Goal: Information Seeking & Learning: Find specific fact

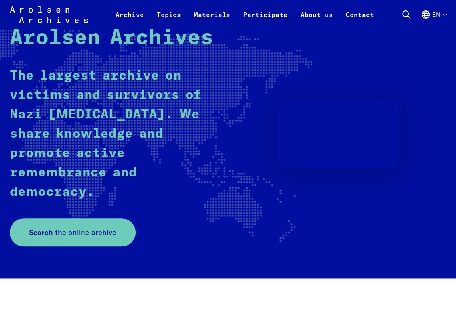
scroll to position [81, 0]
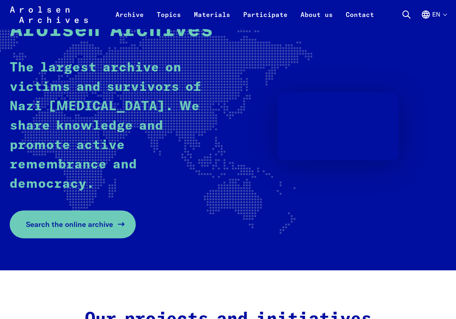
click at [82, 230] on span "Search the online archive" at bounding box center [69, 224] width 87 height 11
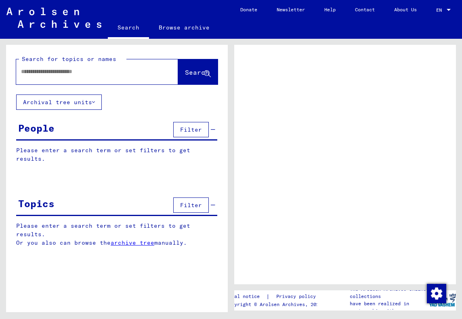
click at [46, 76] on div at bounding box center [87, 72] width 143 height 18
click at [48, 73] on input "text" at bounding box center [90, 71] width 138 height 8
type input "**********"
click at [186, 76] on span "Search" at bounding box center [197, 72] width 24 height 8
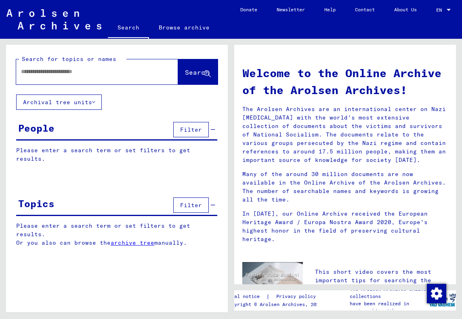
click at [115, 66] on div at bounding box center [85, 72] width 138 height 18
click at [101, 73] on input "text" at bounding box center [87, 71] width 133 height 8
click at [186, 69] on span "Search" at bounding box center [197, 72] width 24 height 8
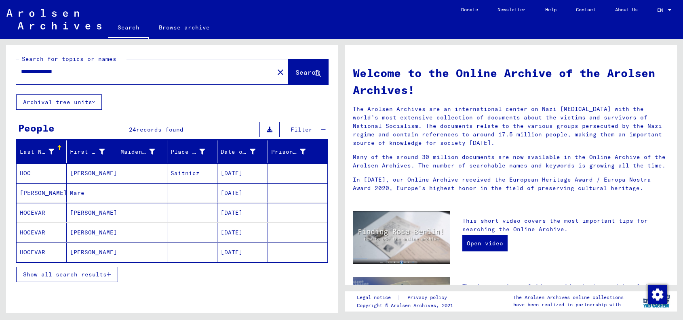
click at [82, 274] on span "Show all search results" at bounding box center [65, 274] width 84 height 7
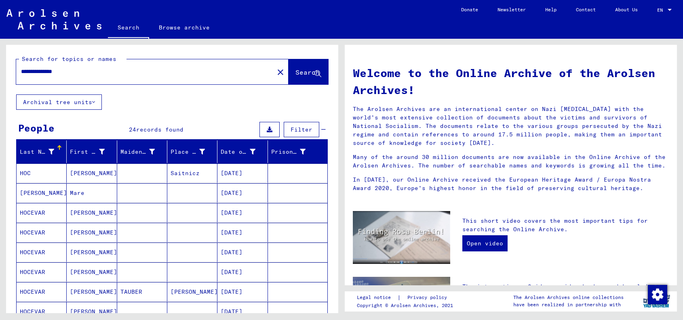
click at [30, 71] on input "**********" at bounding box center [142, 71] width 243 height 8
click at [295, 74] on span "Search" at bounding box center [307, 72] width 24 height 8
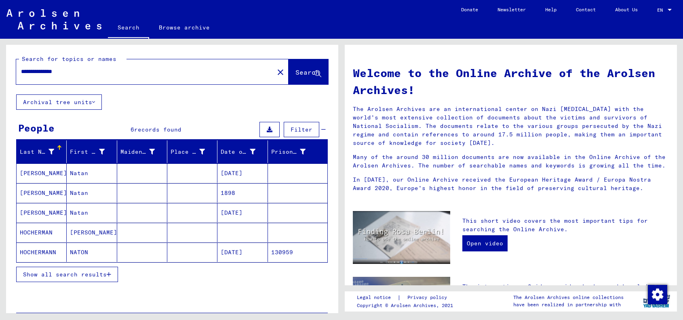
click at [81, 273] on span "Show all search results" at bounding box center [65, 274] width 84 height 7
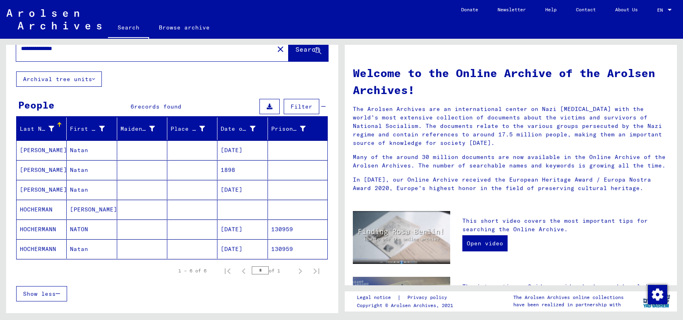
scroll to position [40, 0]
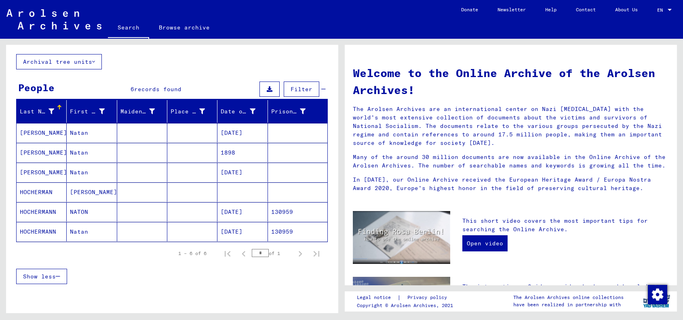
click at [38, 209] on mat-cell "HOCHERMANN" at bounding box center [42, 211] width 50 height 19
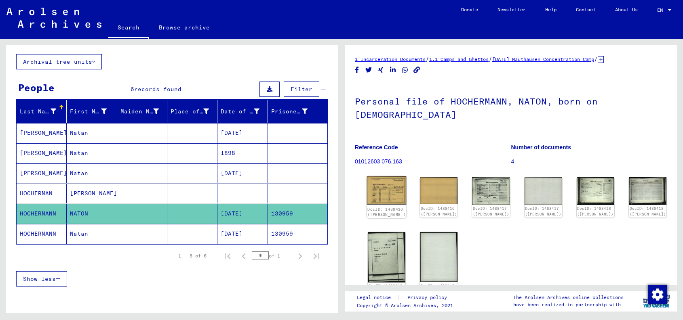
click at [390, 206] on div "DocID: 1488416 (NATON HOCHERMANN)" at bounding box center [386, 211] width 38 height 11
click at [397, 182] on img at bounding box center [387, 191] width 40 height 28
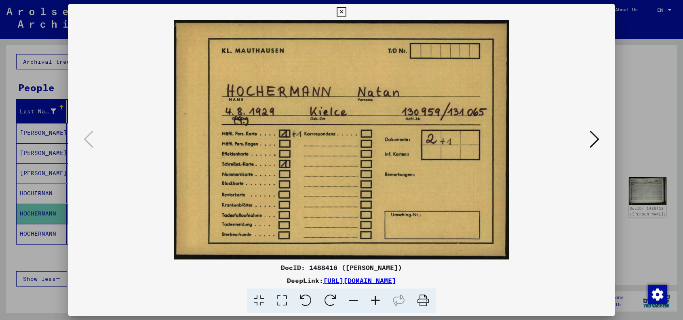
click at [351, 63] on img at bounding box center [341, 140] width 491 height 240
click at [462, 139] on icon at bounding box center [595, 139] width 10 height 19
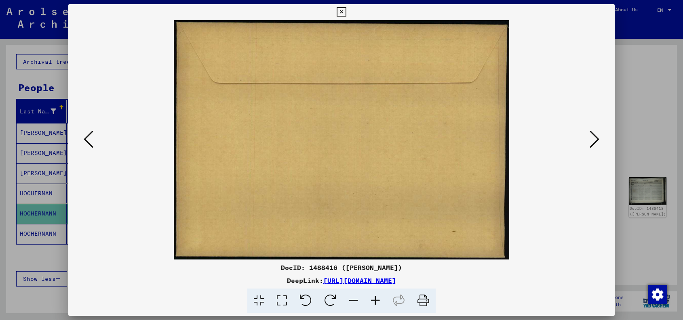
click at [462, 139] on icon at bounding box center [595, 139] width 10 height 19
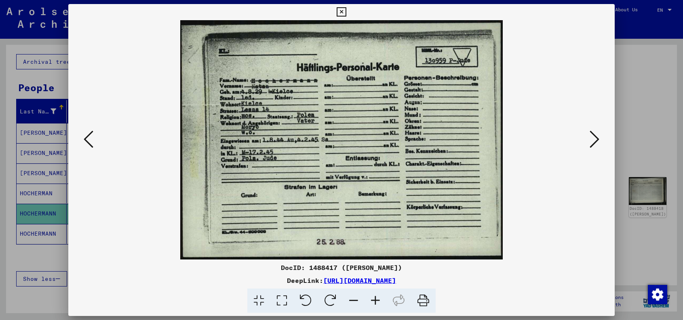
click at [462, 139] on icon at bounding box center [595, 139] width 10 height 19
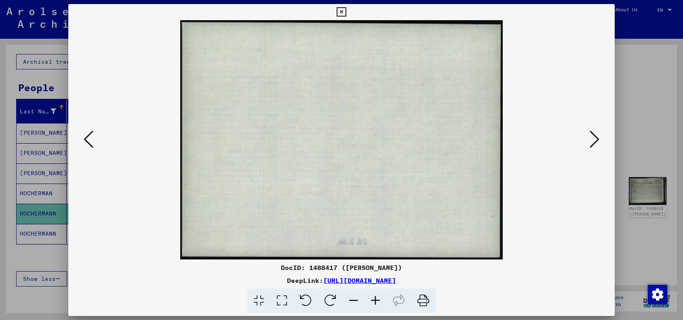
click at [462, 139] on icon at bounding box center [595, 139] width 10 height 19
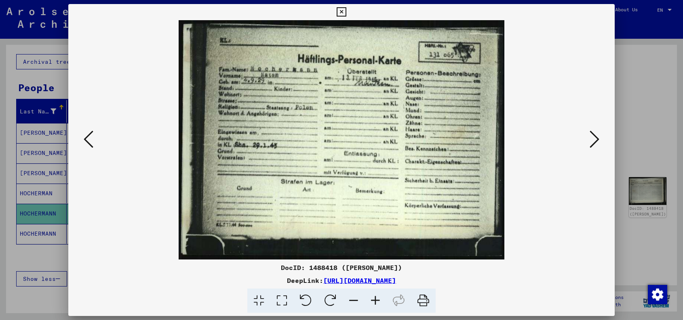
click at [462, 139] on icon at bounding box center [595, 139] width 10 height 19
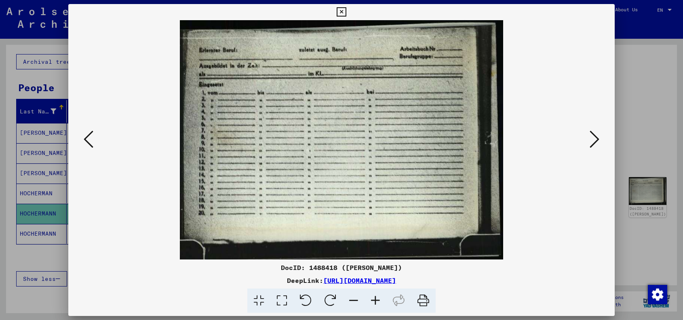
click at [462, 139] on icon at bounding box center [595, 139] width 10 height 19
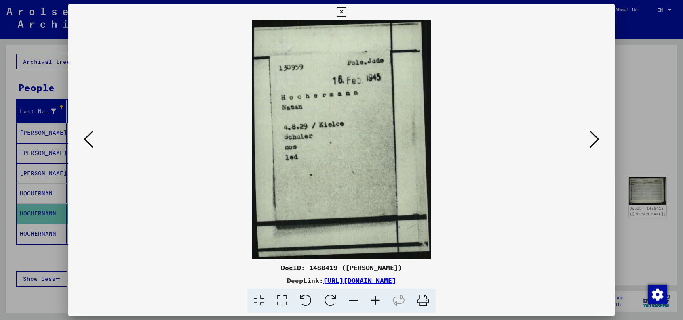
click at [340, 13] on icon at bounding box center [341, 12] width 9 height 10
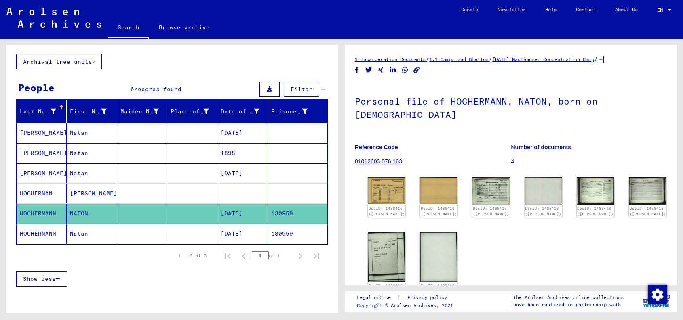
click at [38, 236] on mat-cell "HOCHERMANN" at bounding box center [42, 234] width 50 height 20
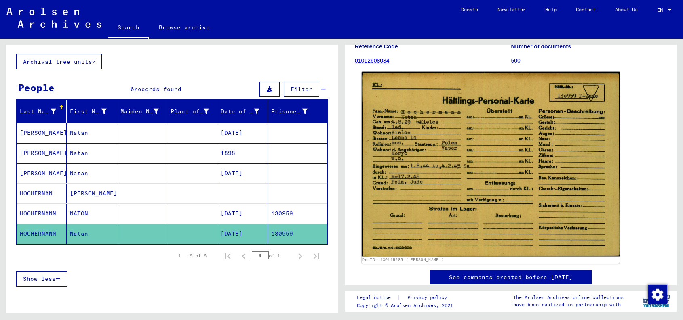
scroll to position [81, 0]
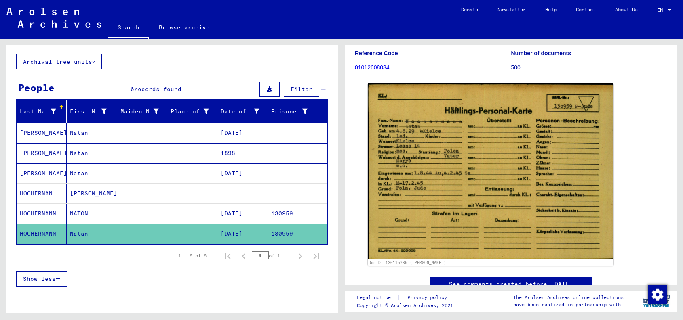
click at [38, 208] on mat-cell "HOCHERMANN" at bounding box center [42, 214] width 50 height 20
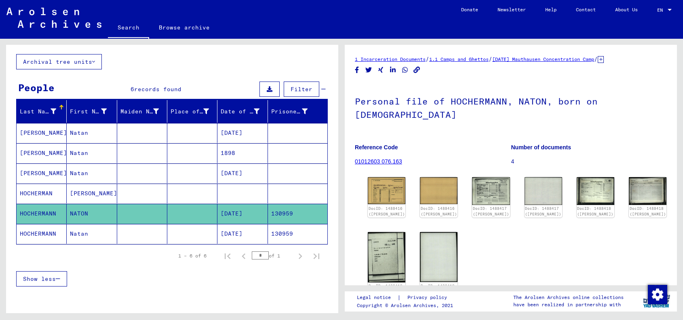
click at [52, 184] on mat-cell "HOCHERMAN" at bounding box center [42, 194] width 50 height 20
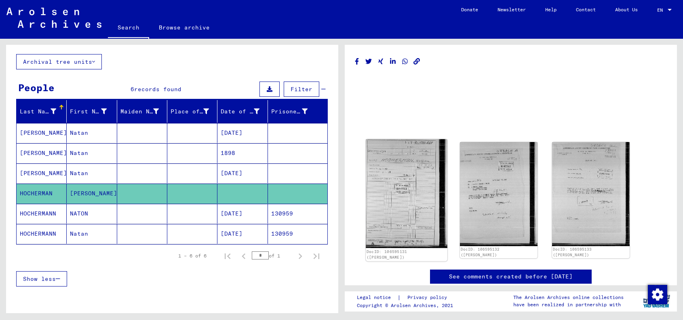
click at [399, 202] on img at bounding box center [407, 193] width 82 height 109
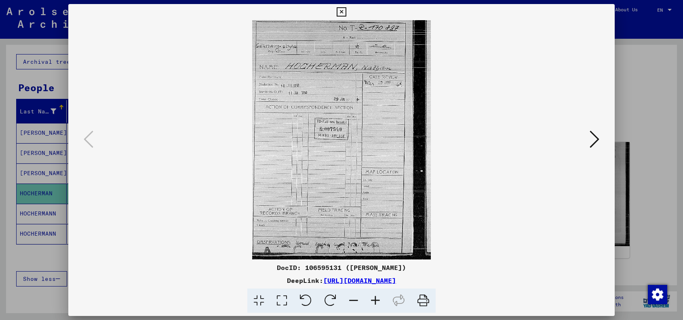
click at [462, 139] on icon at bounding box center [595, 139] width 10 height 19
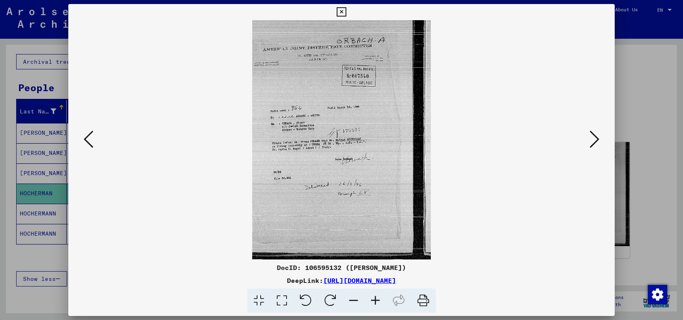
click at [340, 10] on icon at bounding box center [341, 12] width 9 height 10
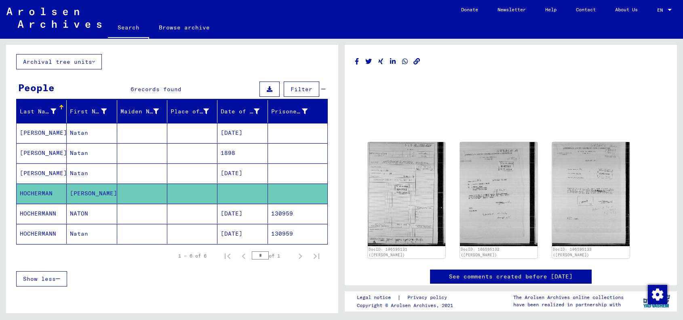
click at [30, 213] on mat-cell "HOCHERMANN" at bounding box center [42, 214] width 50 height 20
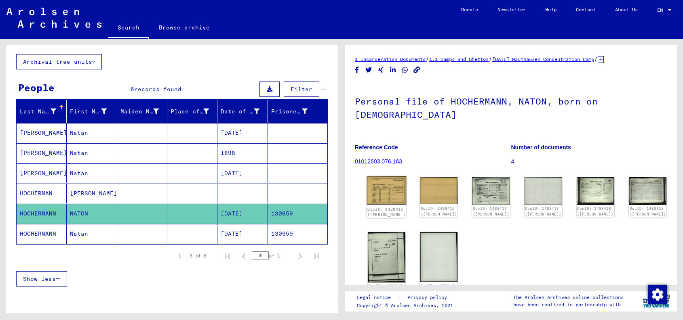
click at [391, 177] on img at bounding box center [387, 191] width 40 height 28
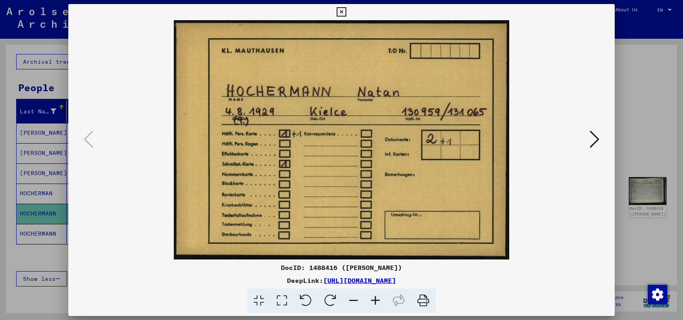
click at [171, 153] on img at bounding box center [341, 140] width 491 height 240
click at [462, 139] on icon at bounding box center [595, 139] width 10 height 19
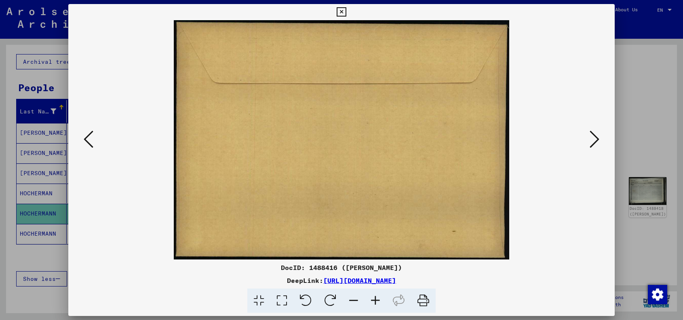
click at [462, 139] on icon at bounding box center [595, 139] width 10 height 19
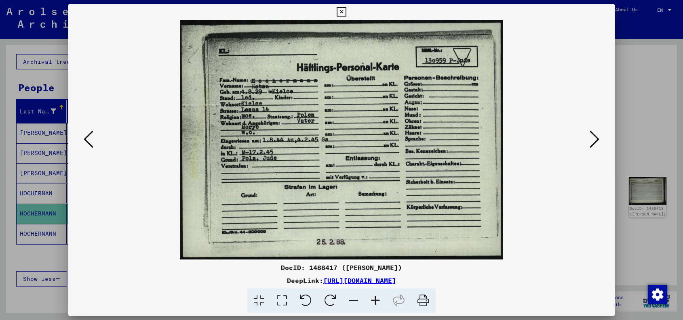
click at [360, 32] on img at bounding box center [341, 140] width 491 height 240
click at [343, 6] on button at bounding box center [341, 12] width 14 height 16
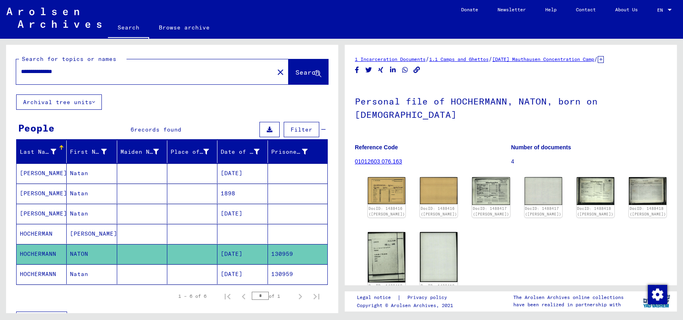
click at [27, 70] on input "**********" at bounding box center [145, 71] width 248 height 8
click at [295, 74] on span "Search" at bounding box center [307, 72] width 24 height 8
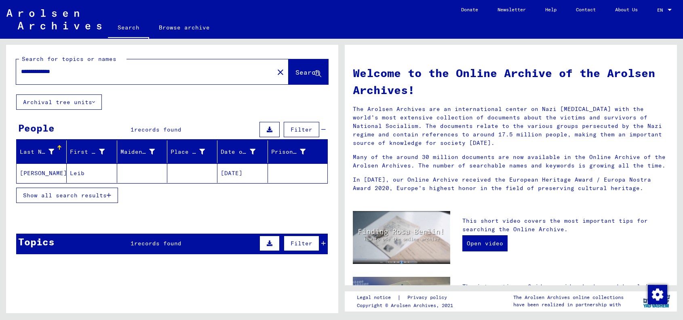
click at [29, 72] on input "**********" at bounding box center [142, 71] width 243 height 8
type input "**********"
click at [295, 73] on span "Search" at bounding box center [307, 72] width 24 height 8
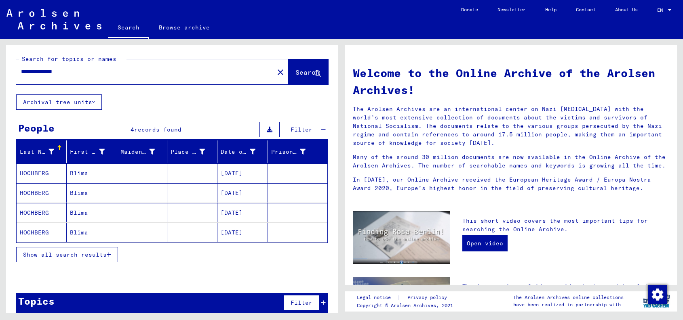
click at [32, 72] on input "**********" at bounding box center [142, 71] width 243 height 8
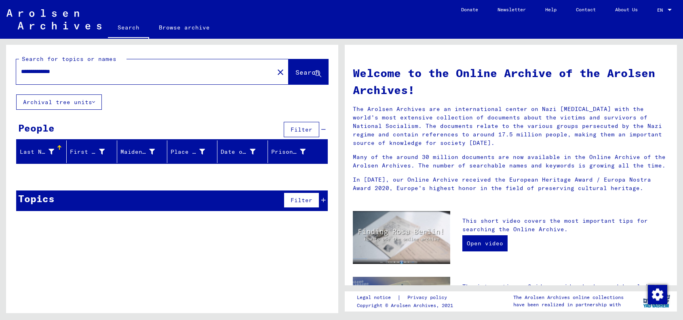
click at [23, 69] on input "**********" at bounding box center [142, 71] width 243 height 8
type input "**********"
